Goal: Task Accomplishment & Management: Use online tool/utility

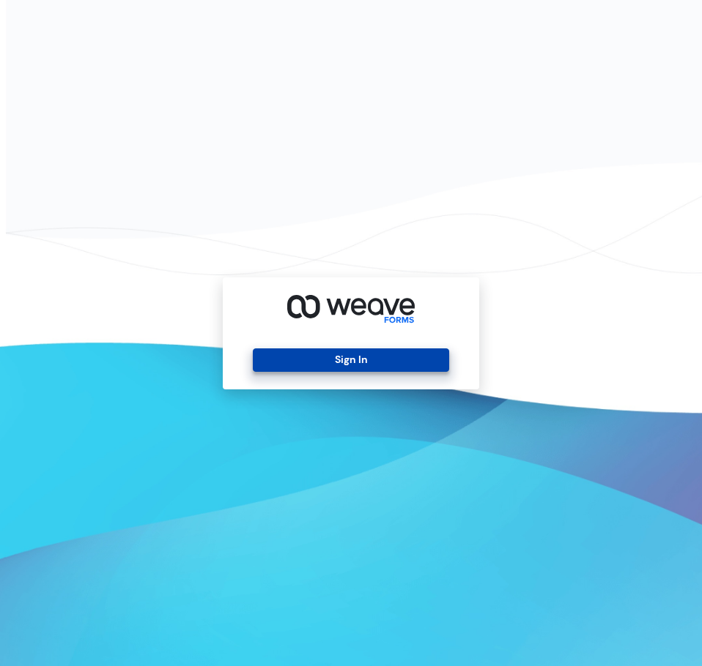
click at [343, 361] on button "Sign In" at bounding box center [351, 360] width 196 height 23
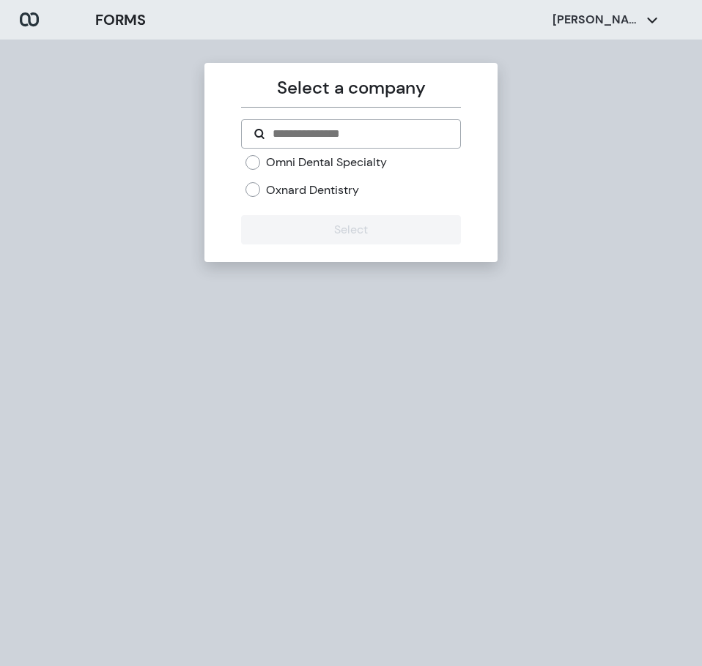
click at [310, 188] on label "Oxnard Dentistry" at bounding box center [312, 190] width 93 height 16
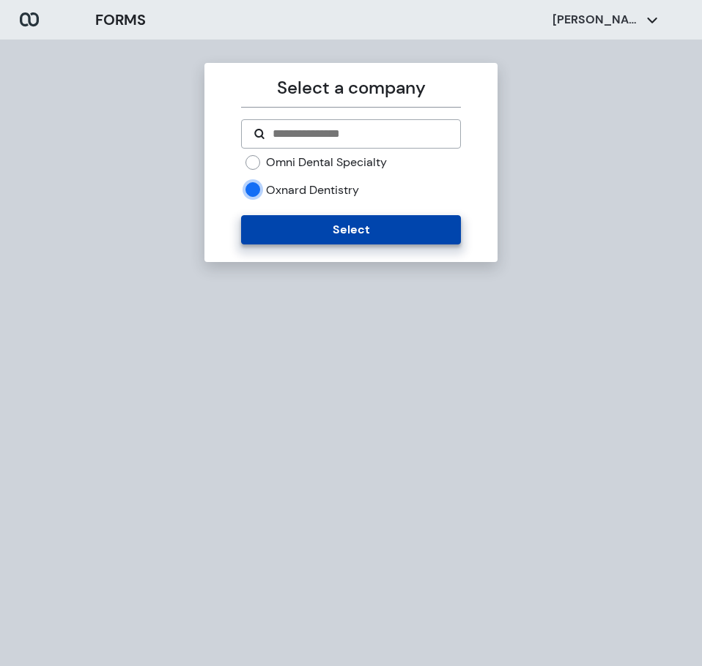
click at [331, 226] on button "Select" at bounding box center [350, 229] width 219 height 29
